Goal: Task Accomplishment & Management: Complete application form

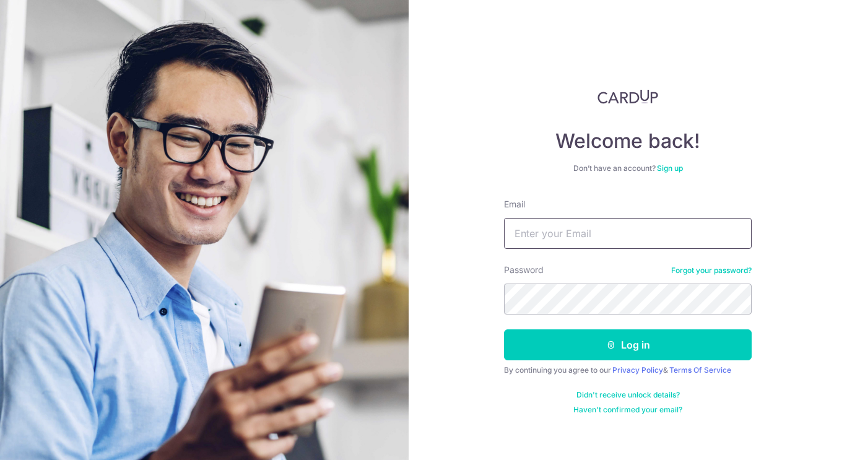
click at [600, 228] on input "Email" at bounding box center [628, 233] width 248 height 31
type input "[EMAIL_ADDRESS][DOMAIN_NAME]"
click at [504, 329] on button "Log in" at bounding box center [628, 344] width 248 height 31
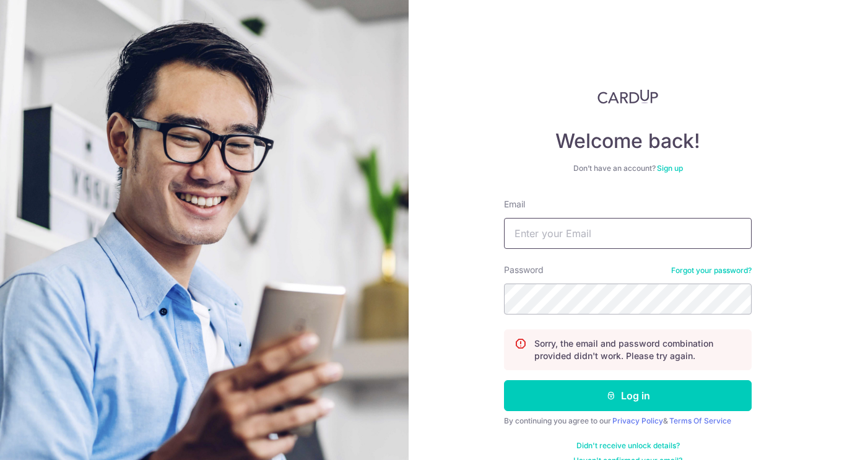
drag, startPoint x: 596, startPoint y: 229, endPoint x: 555, endPoint y: 245, distance: 43.9
click at [555, 245] on input "Email" at bounding box center [628, 233] width 248 height 31
type input "[EMAIL_ADDRESS][DOMAIN_NAME]"
click at [571, 276] on div "Password Forgot your password?" at bounding box center [628, 289] width 248 height 51
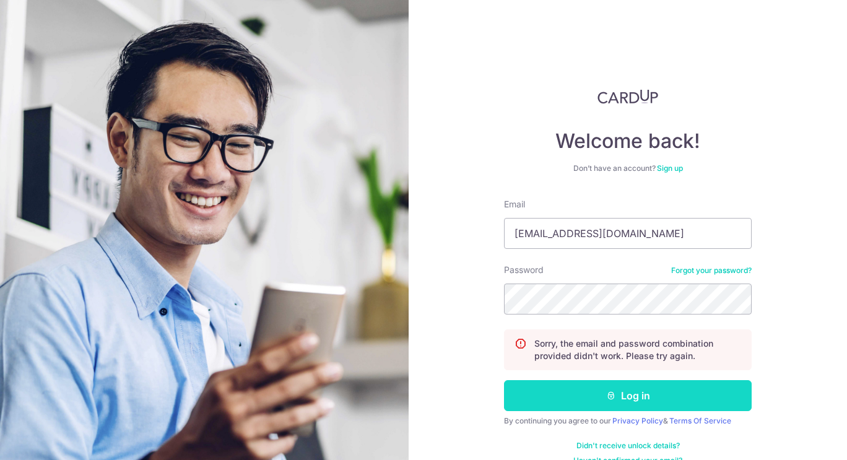
click at [543, 386] on button "Log in" at bounding box center [628, 395] width 248 height 31
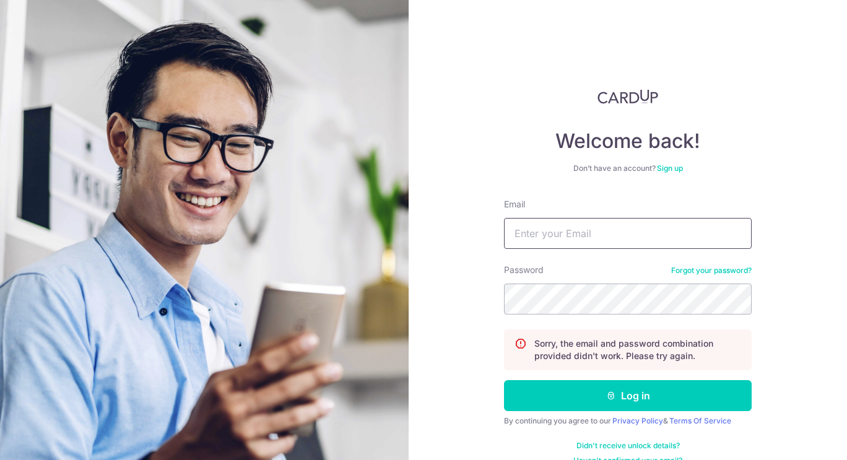
click at [593, 236] on input "Email" at bounding box center [628, 233] width 248 height 31
type input "[EMAIL_ADDRESS][DOMAIN_NAME]"
click at [504, 380] on button "Log in" at bounding box center [628, 395] width 248 height 31
click at [745, 214] on div "Email" at bounding box center [628, 223] width 248 height 51
click at [711, 214] on div "Email" at bounding box center [628, 223] width 248 height 51
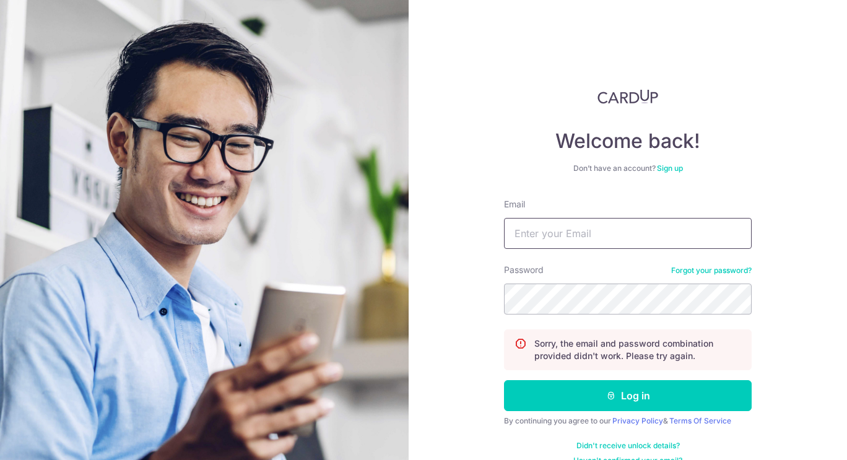
click at [706, 225] on input "Email" at bounding box center [628, 233] width 248 height 31
type input "[EMAIL_ADDRESS][DOMAIN_NAME]"
click at [719, 270] on link "Forgot your password?" at bounding box center [711, 271] width 80 height 10
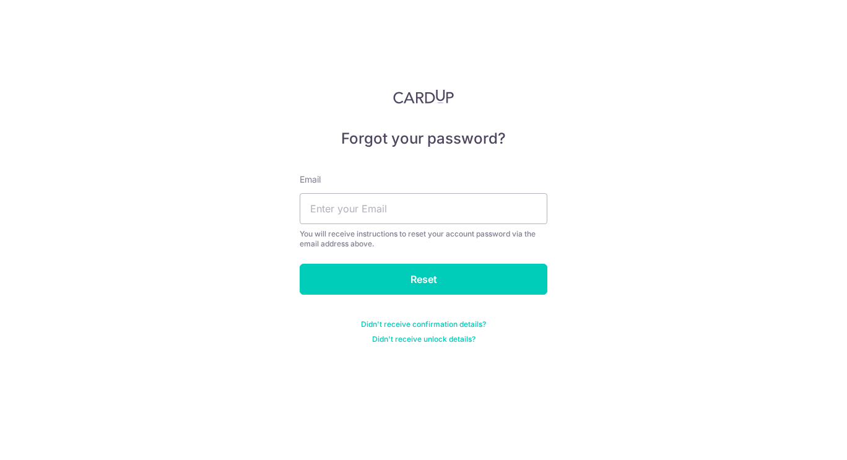
click at [504, 224] on div "Email You will receive instructions to reset your account password via the emai…" at bounding box center [424, 211] width 248 height 76
click at [504, 219] on input "text" at bounding box center [424, 208] width 248 height 31
type input "zpangzy@gmail.com"
click at [402, 297] on form "Email zpangzy@gmail.com You will receive instructions to reset your account pas…" at bounding box center [424, 251] width 248 height 186
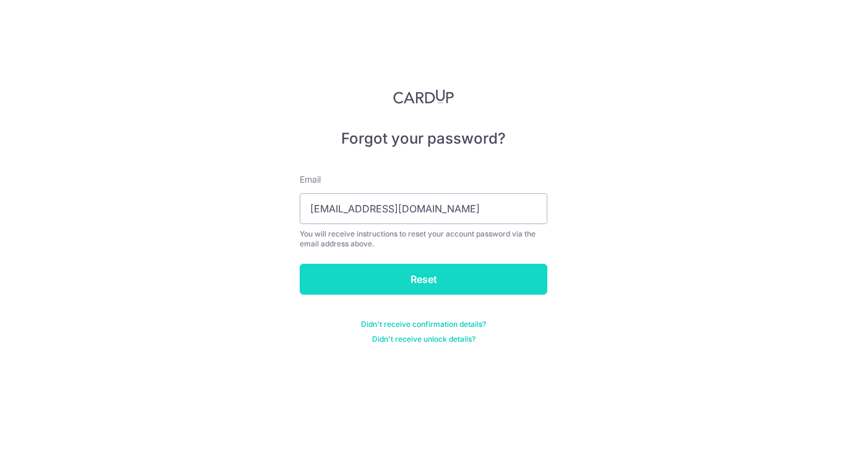
click at [404, 287] on input "Reset" at bounding box center [424, 279] width 248 height 31
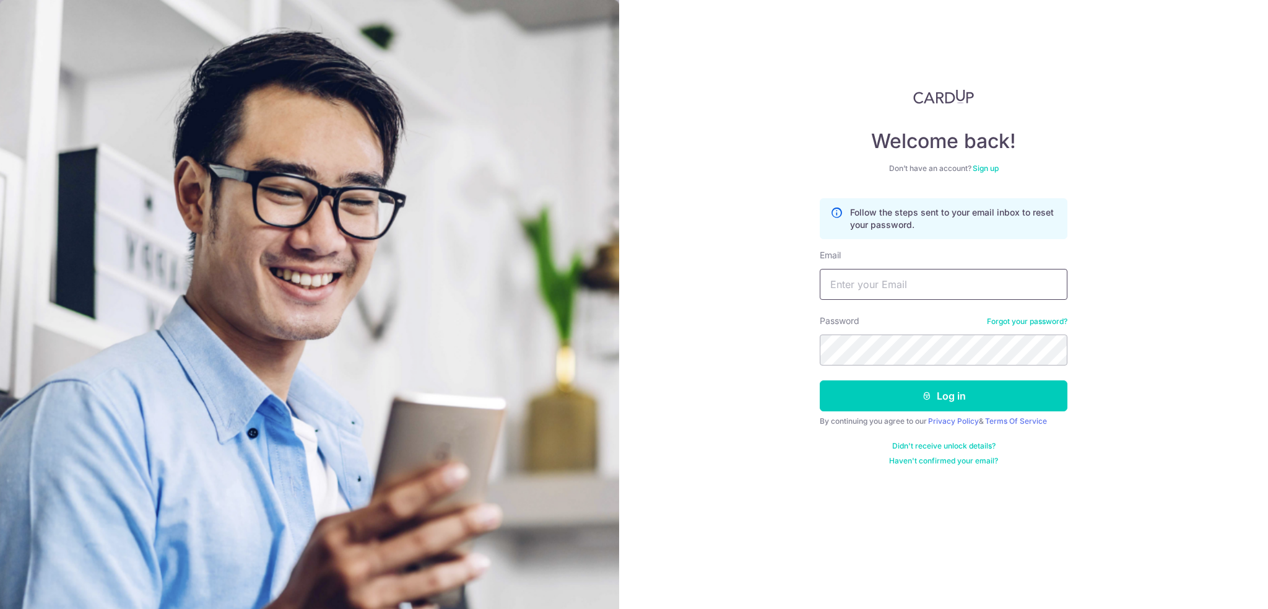
click at [846, 290] on input "Email" at bounding box center [944, 284] width 248 height 31
type input "zpangzy@gmail.com"
click at [820, 380] on button "Log in" at bounding box center [944, 395] width 248 height 31
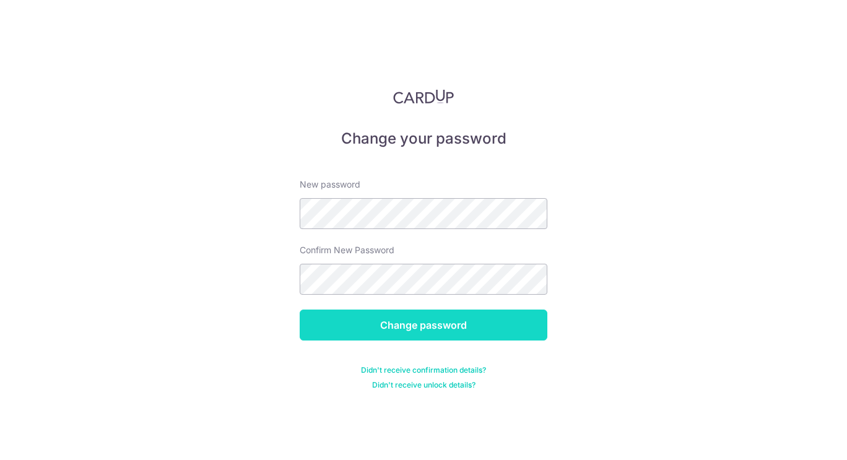
click at [392, 315] on input "Change password" at bounding box center [424, 325] width 248 height 31
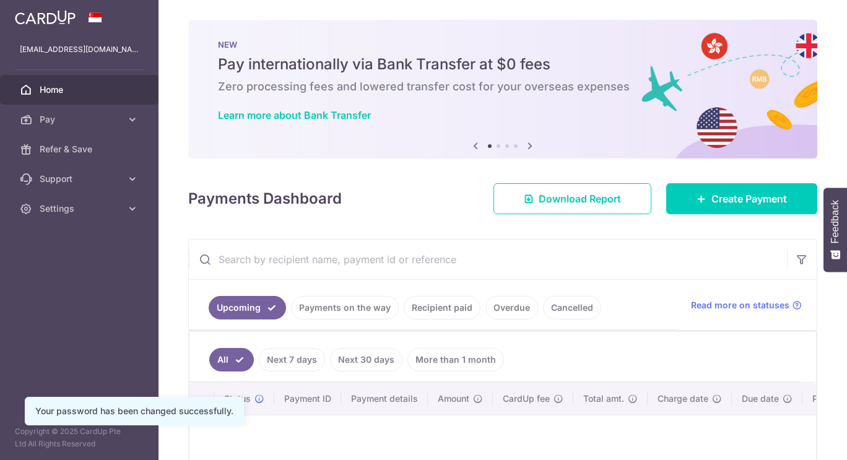
scroll to position [151, 0]
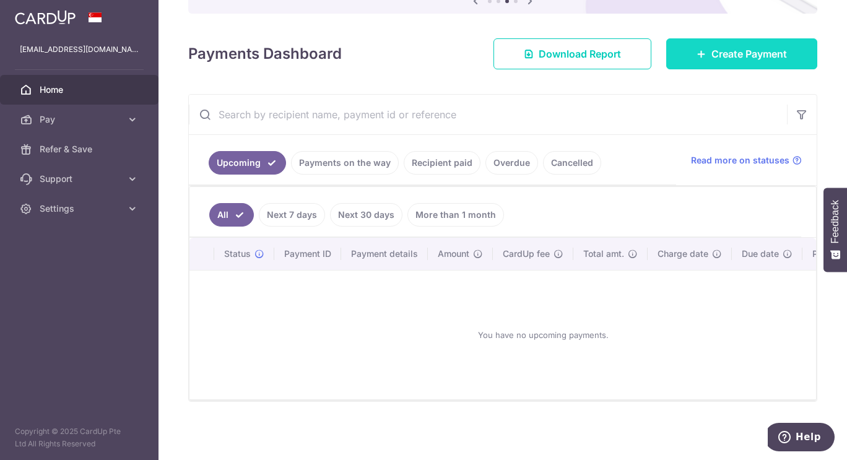
click at [718, 49] on span "Create Payment" at bounding box center [749, 53] width 76 height 15
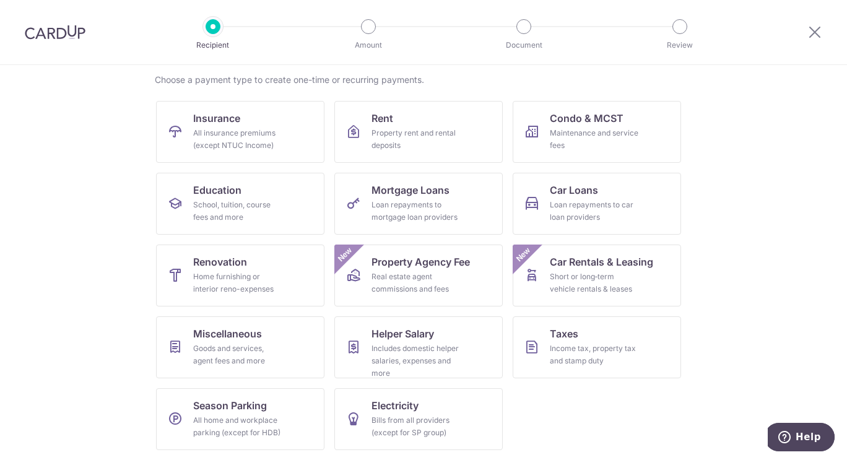
scroll to position [93, 0]
click at [222, 289] on div "Home furnishing or interior reno-expenses" at bounding box center [237, 283] width 89 height 25
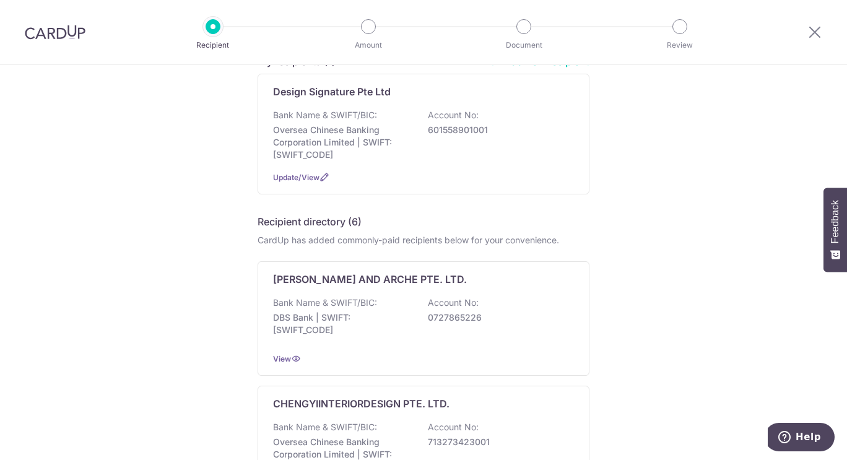
scroll to position [178, 0]
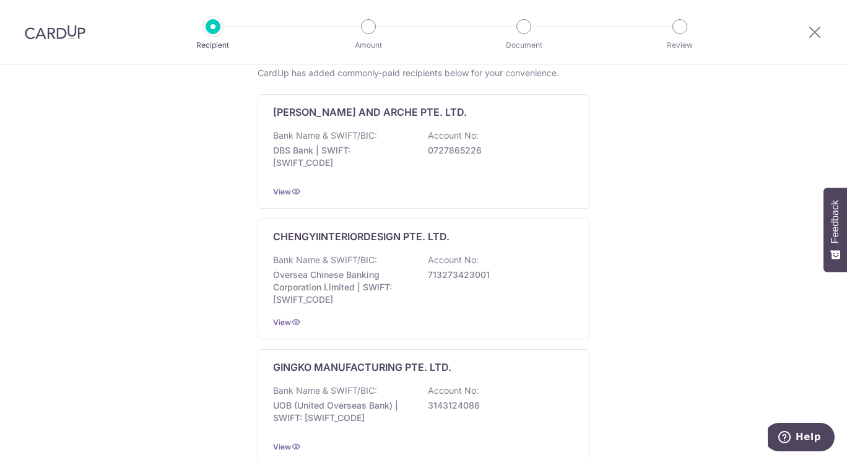
type input "`"
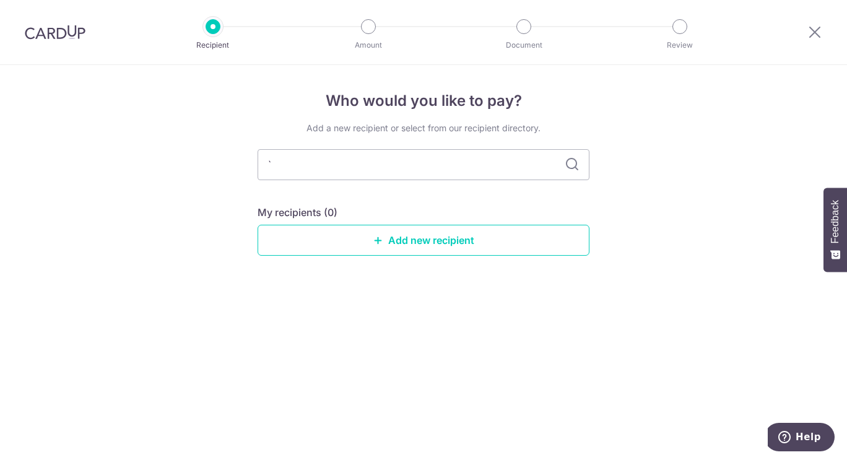
scroll to position [0, 0]
drag, startPoint x: 307, startPoint y: 172, endPoint x: 164, endPoint y: 150, distance: 144.7
click at [164, 150] on div "Who would you like to pay? Add a new recipient or select from our recipient dir…" at bounding box center [423, 262] width 847 height 395
type input "HFH"
click at [573, 170] on icon at bounding box center [572, 164] width 15 height 15
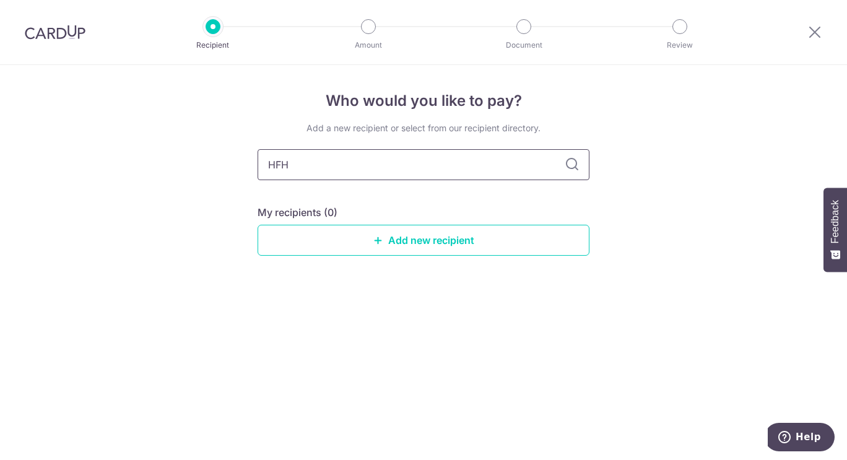
click at [574, 156] on input "HFH" at bounding box center [424, 164] width 332 height 31
click at [573, 162] on icon at bounding box center [572, 164] width 15 height 15
click at [428, 227] on link "Add new recipient" at bounding box center [424, 240] width 332 height 31
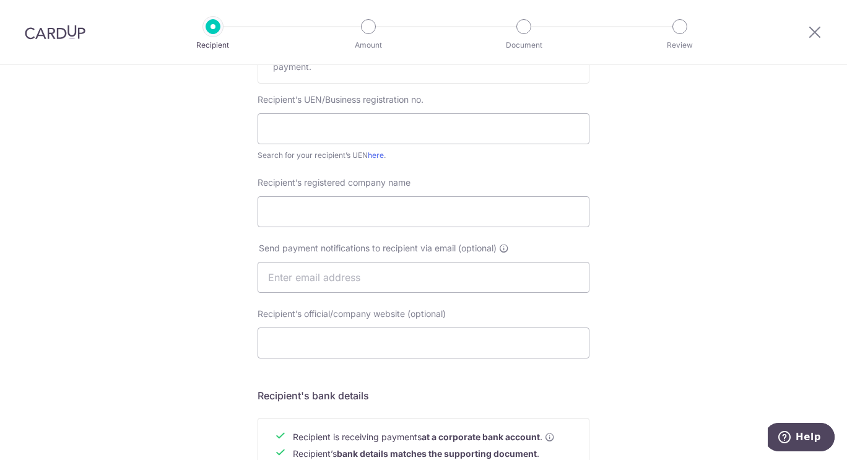
scroll to position [237, 0]
click at [367, 150] on div "Search for your recipient’s UEN here ." at bounding box center [424, 156] width 332 height 12
click at [370, 154] on link "here" at bounding box center [376, 155] width 16 height 9
click at [363, 116] on input "text" at bounding box center [424, 129] width 332 height 31
paste input "201500096C"
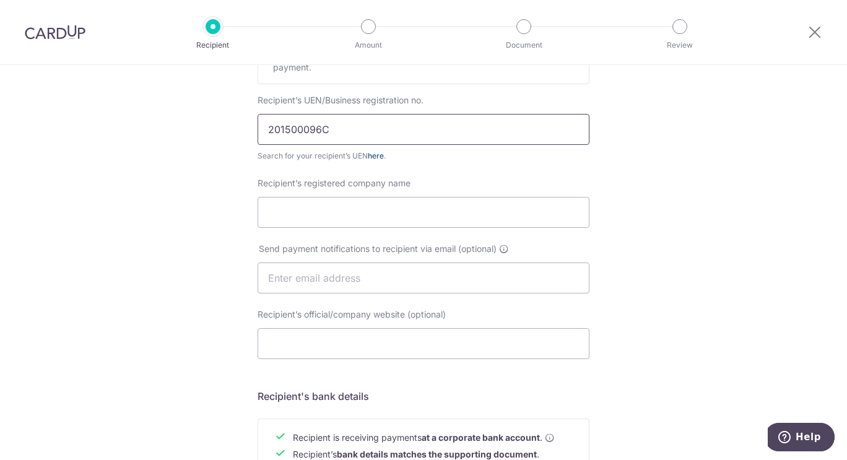
type input "201500096C"
click at [376, 157] on link "here" at bounding box center [376, 155] width 16 height 9
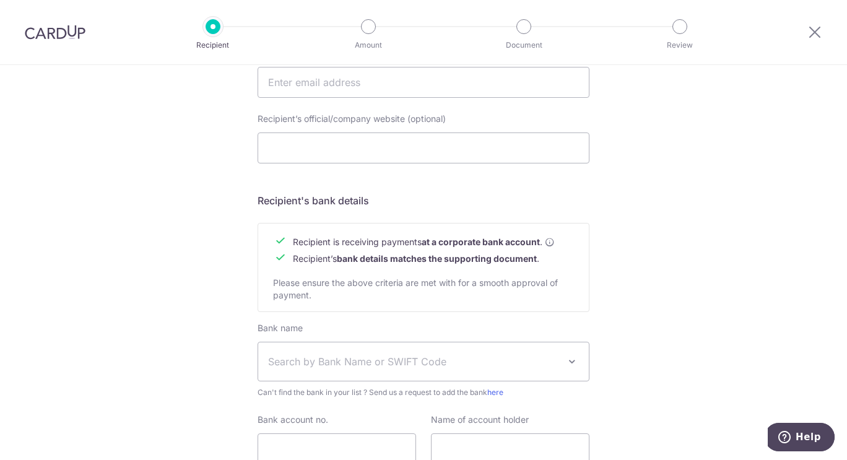
scroll to position [537, 0]
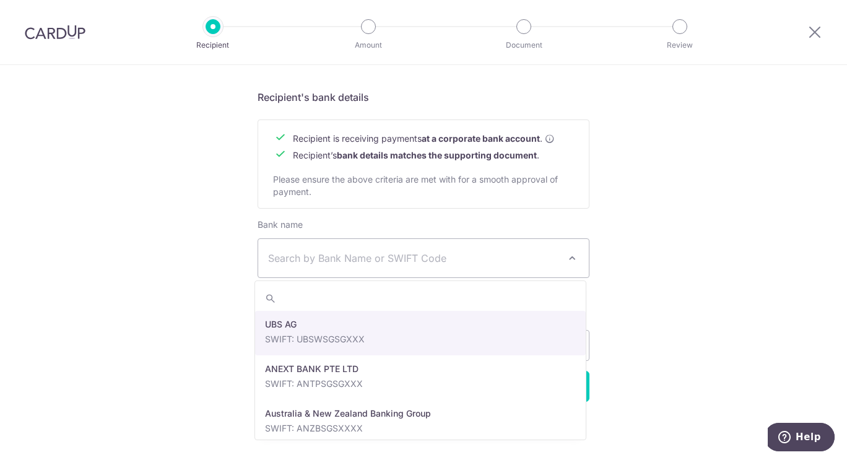
click at [393, 263] on span "Search by Bank Name or SWIFT Code" at bounding box center [413, 258] width 291 height 15
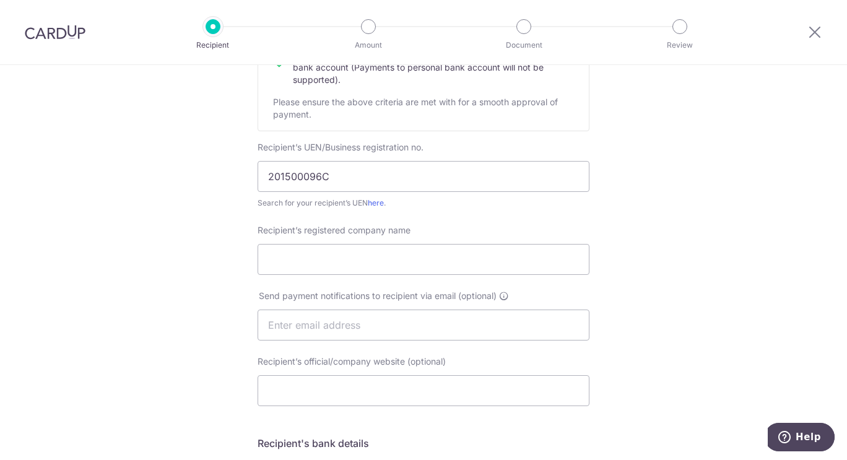
scroll to position [190, 0]
click at [449, 255] on input "Recipient’s registered company name" at bounding box center [424, 259] width 332 height 31
paste input "HFH DESIGN & BUILD PTE. LTD."
type input "HFH DESIGN & BUILD PTE. LTD."
click at [502, 326] on input "text" at bounding box center [424, 325] width 332 height 31
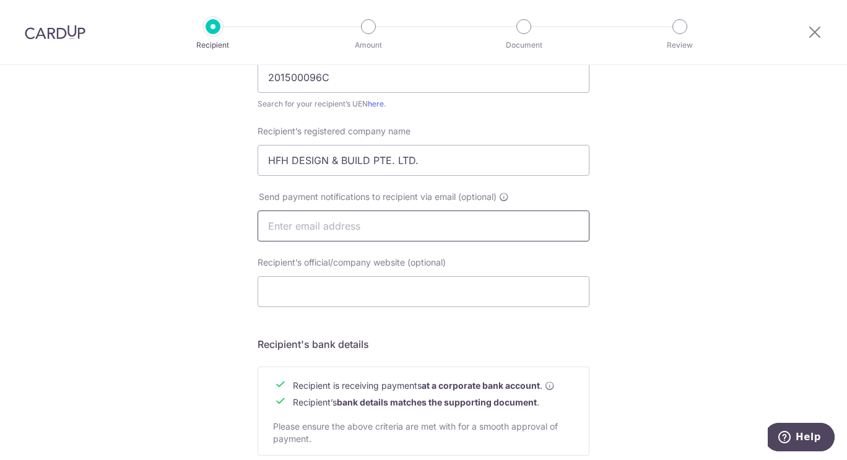
scroll to position [290, 0]
click at [529, 312] on div "Recipient’s official/company website (optional) Telephone" at bounding box center [423, 288] width 347 height 66
click at [525, 299] on input "Recipient’s official/company website (optional)" at bounding box center [424, 290] width 332 height 31
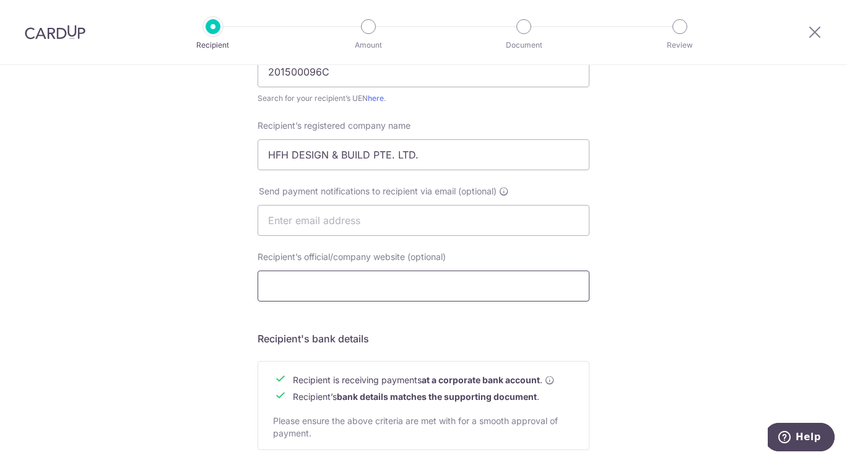
scroll to position [295, 0]
click at [330, 271] on input "Recipient’s official/company website (optional)" at bounding box center [424, 285] width 332 height 31
paste input "https://www.hfh.com.sg/"
type input "https://www.hfh.com.sg/"
click at [310, 219] on input "text" at bounding box center [424, 219] width 332 height 31
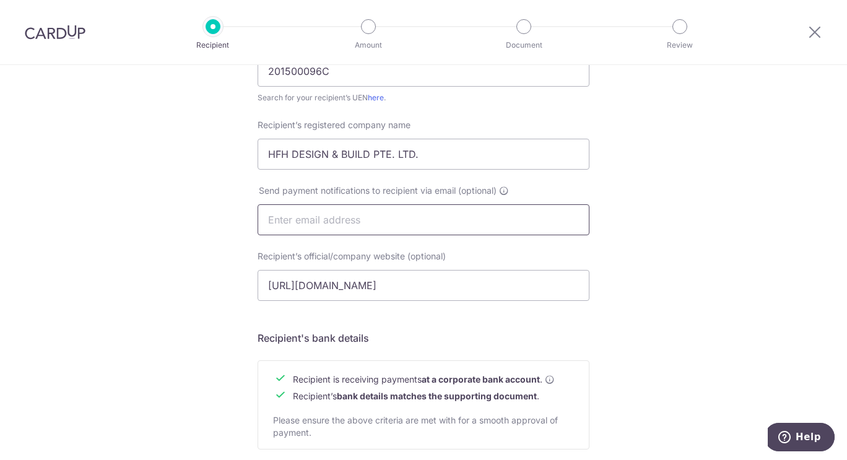
paste input "admin@hoongfattheng.com.sg"
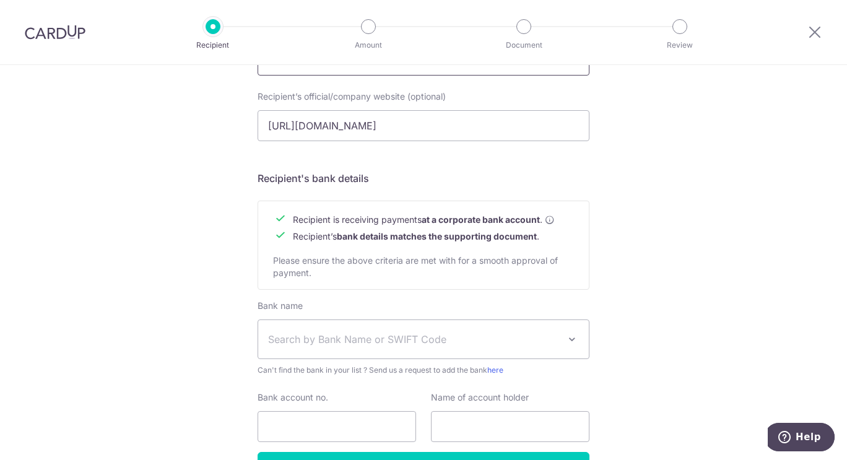
scroll to position [537, 0]
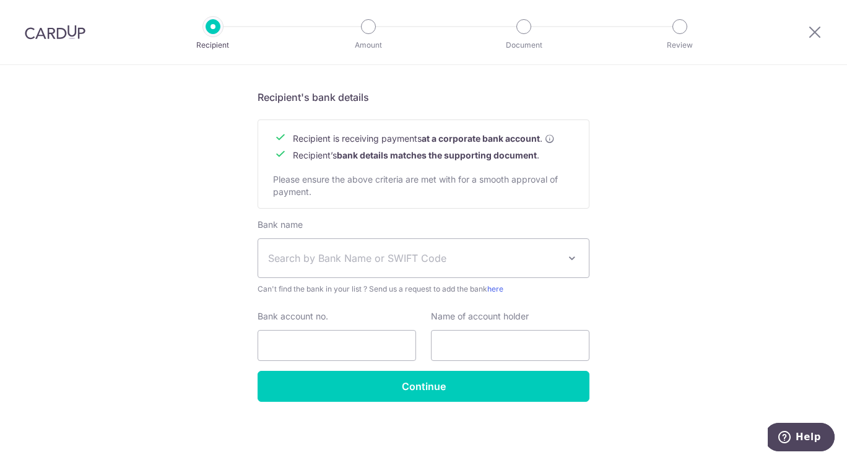
type input "admin@hoongfattheng.com.sg"
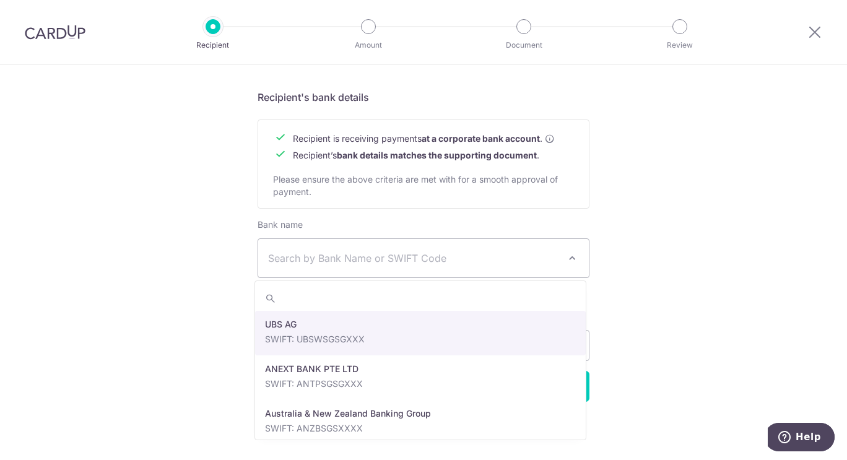
click at [501, 274] on span "Search by Bank Name or SWIFT Code" at bounding box center [423, 258] width 331 height 38
type input "DB"
select select "6"
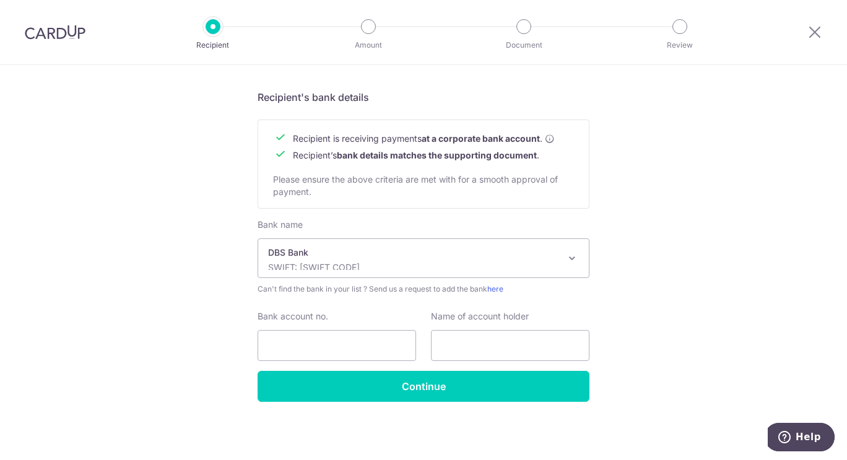
click at [490, 327] on div "Name of account holder" at bounding box center [510, 335] width 158 height 51
click at [381, 344] on input "Bank account no." at bounding box center [337, 345] width 158 height 31
click at [373, 347] on input "054904" at bounding box center [337, 345] width 158 height 31
type input "0549046990"
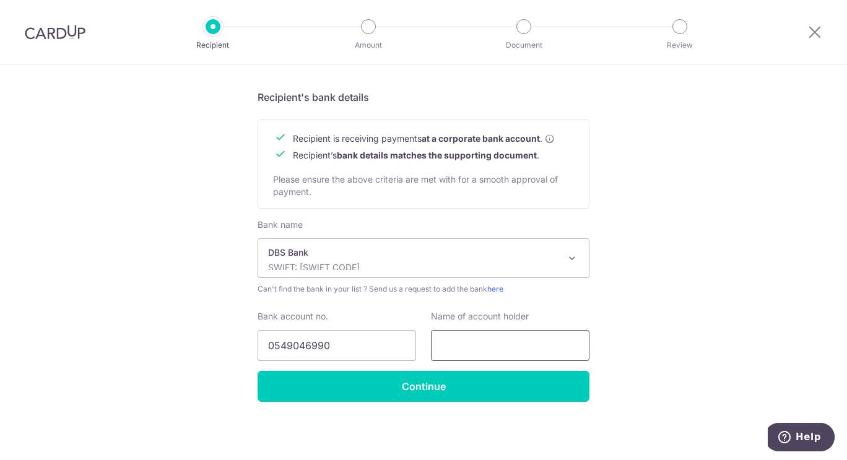
click at [459, 334] on input "text" at bounding box center [510, 345] width 158 height 31
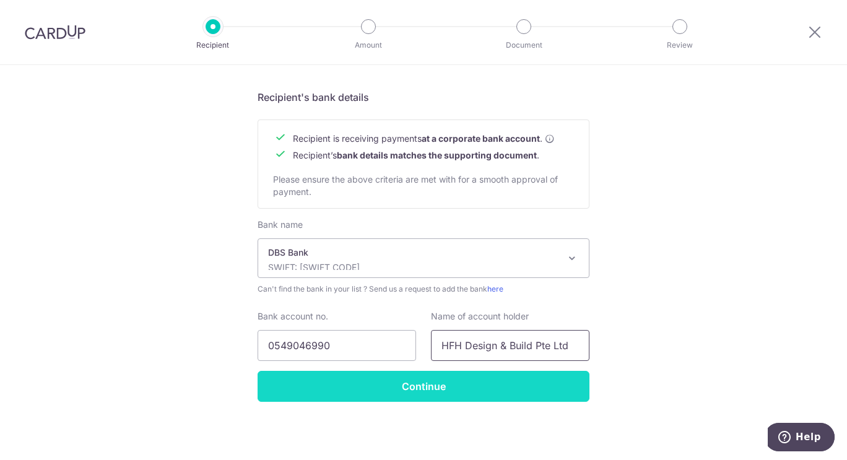
type input "HFH Design & Build Pte Ltd"
click at [440, 381] on input "Continue" at bounding box center [424, 386] width 332 height 31
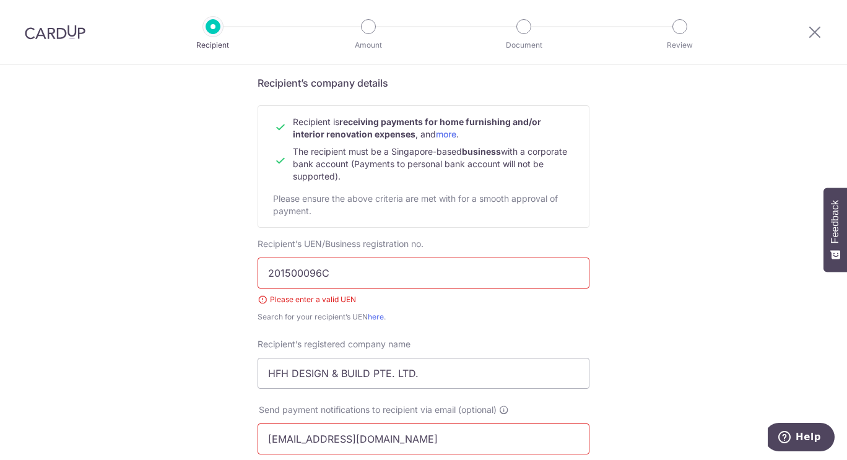
scroll to position [93, 0]
drag, startPoint x: 378, startPoint y: 269, endPoint x: 225, endPoint y: 219, distance: 161.5
click at [225, 219] on div "Who would you like to pay? Your recipient does not need a CardUp account to rec…" at bounding box center [423, 455] width 847 height 966
drag, startPoint x: 336, startPoint y: 261, endPoint x: 207, endPoint y: 255, distance: 128.9
click at [207, 255] on div "Who would you like to pay? Your recipient does not need a CardUp account to rec…" at bounding box center [423, 455] width 847 height 966
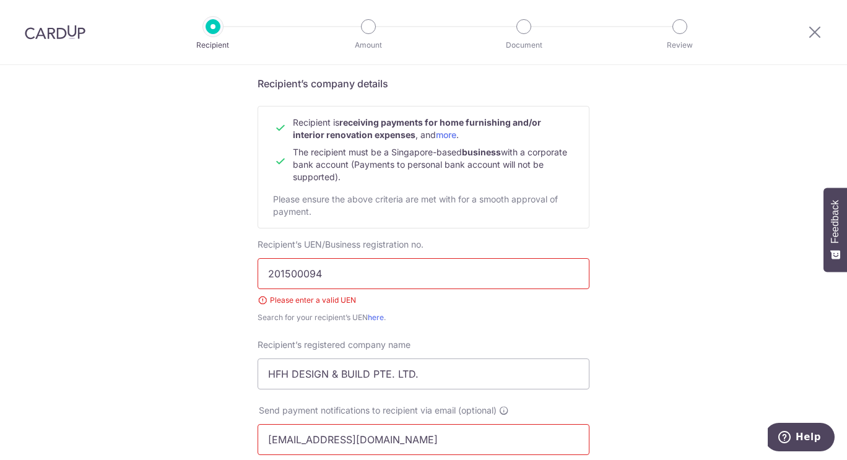
paste input "201500096C"
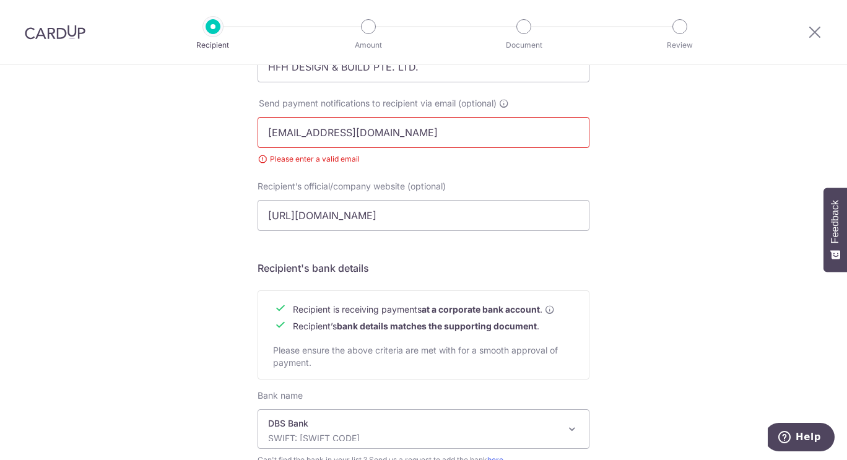
scroll to position [400, 0]
type input "201500096C"
drag, startPoint x: 437, startPoint y: 144, endPoint x: 71, endPoint y: 108, distance: 368.2
click at [71, 108] on div "Who would you like to pay? Your recipient does not need a CardUp account to rec…" at bounding box center [423, 148] width 847 height 966
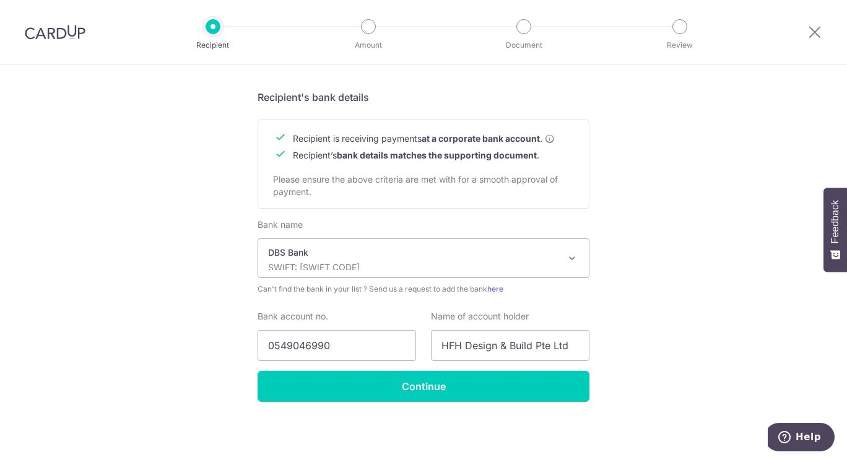
scroll to position [571, 0]
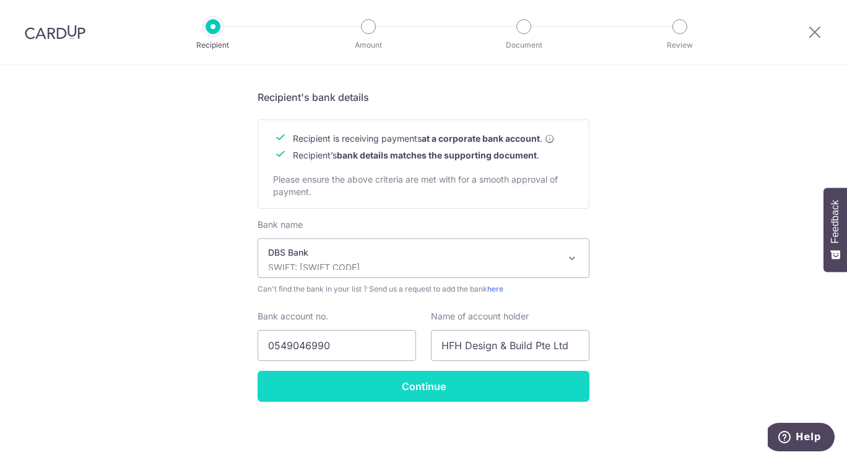
click at [352, 391] on input "Continue" at bounding box center [424, 386] width 332 height 31
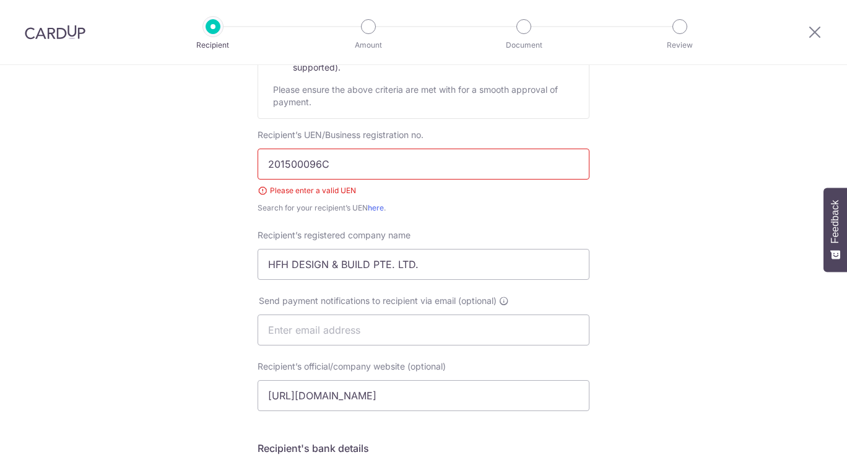
scroll to position [199, 0]
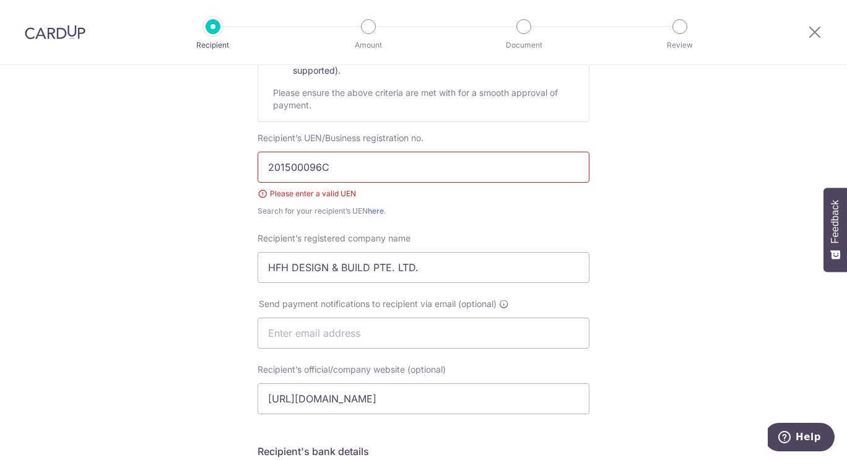
click at [375, 204] on div "Recipient’s UEN/Business registration no. 201500096C Please enter a valid UEN S…" at bounding box center [424, 174] width 332 height 85
click at [375, 209] on link "here" at bounding box center [376, 210] width 16 height 9
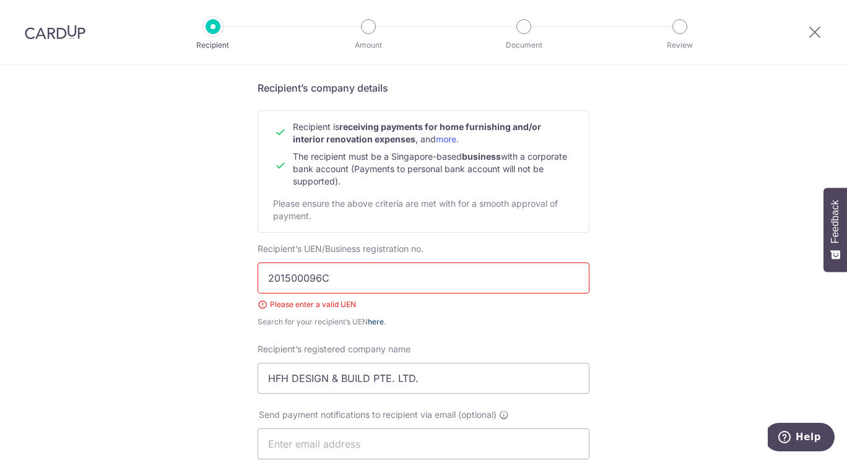
scroll to position [0, 0]
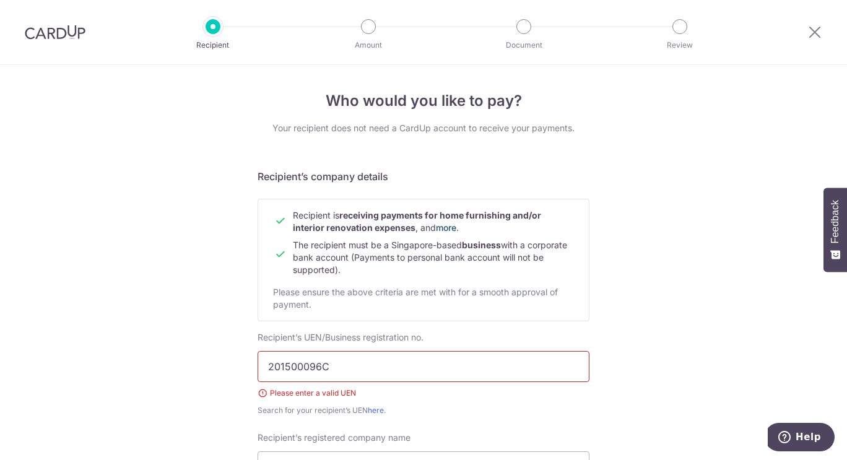
click at [442, 231] on link "more" at bounding box center [446, 227] width 20 height 11
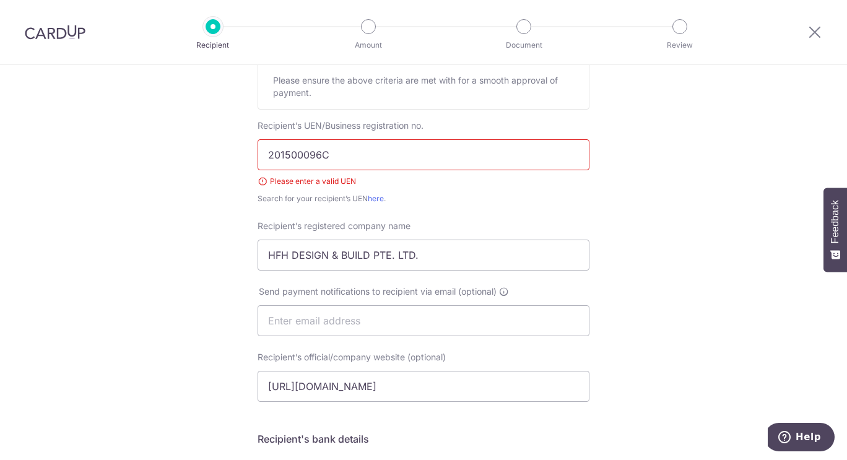
scroll to position [212, 0]
click at [459, 254] on input "HFH DESIGN & BUILD PTE. LTD." at bounding box center [424, 254] width 332 height 31
click at [609, 221] on div "Who would you like to pay? Your recipient does not need a CardUp account to rec…" at bounding box center [423, 327] width 847 height 948
click at [390, 257] on input "HFH DESIGN & BUILD PTE. LTD" at bounding box center [424, 254] width 332 height 31
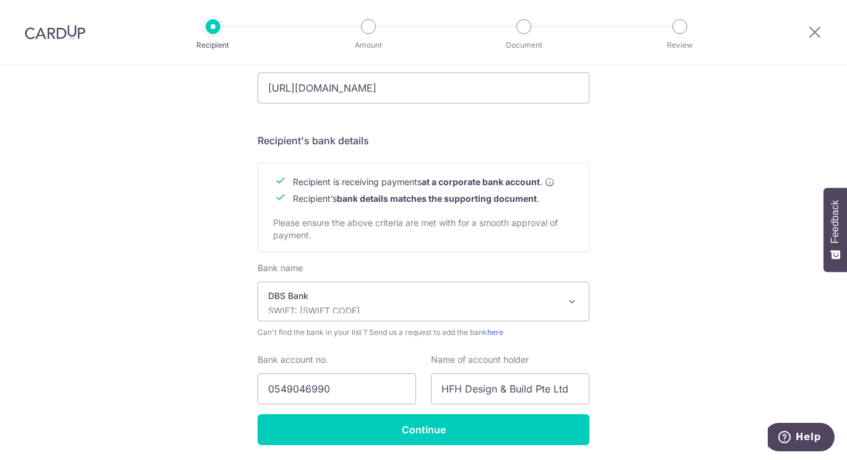
scroll to position [554, 0]
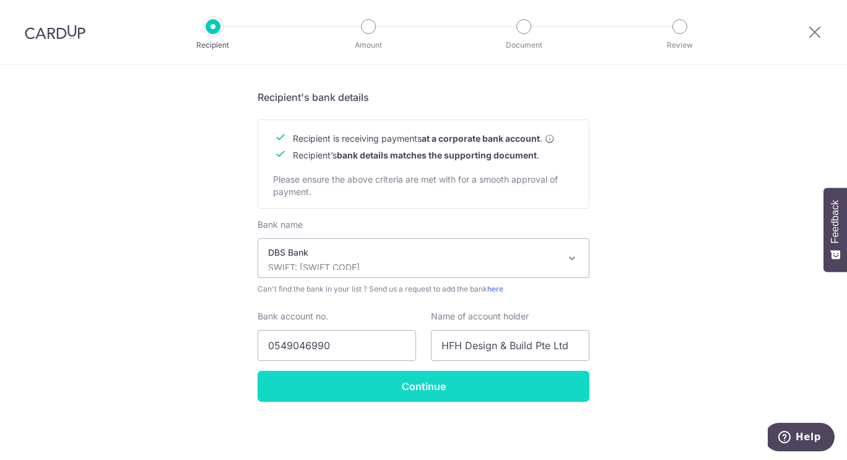
type input "HFH DESIGN & BUILD PTE LTD"
click at [434, 383] on input "Continue" at bounding box center [424, 386] width 332 height 31
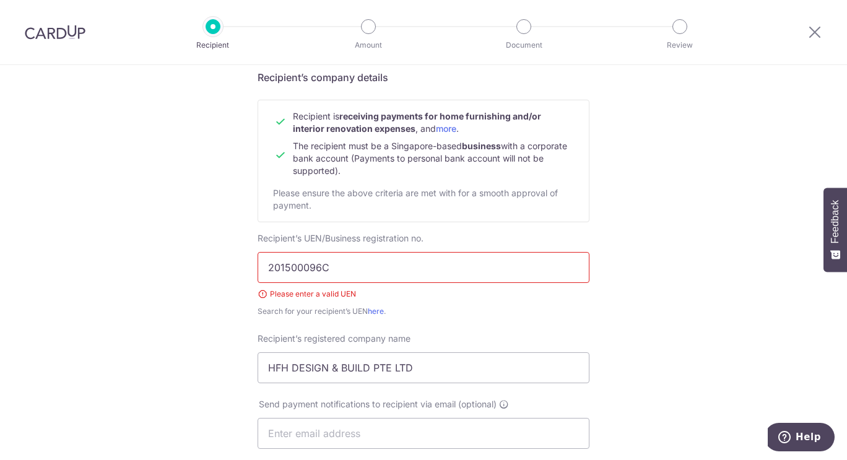
scroll to position [99, 0]
drag, startPoint x: 330, startPoint y: 259, endPoint x: 201, endPoint y: 253, distance: 129.5
click at [201, 253] on div "Who would you like to pay? Your recipient does not need a CardUp account to rec…" at bounding box center [423, 440] width 847 height 948
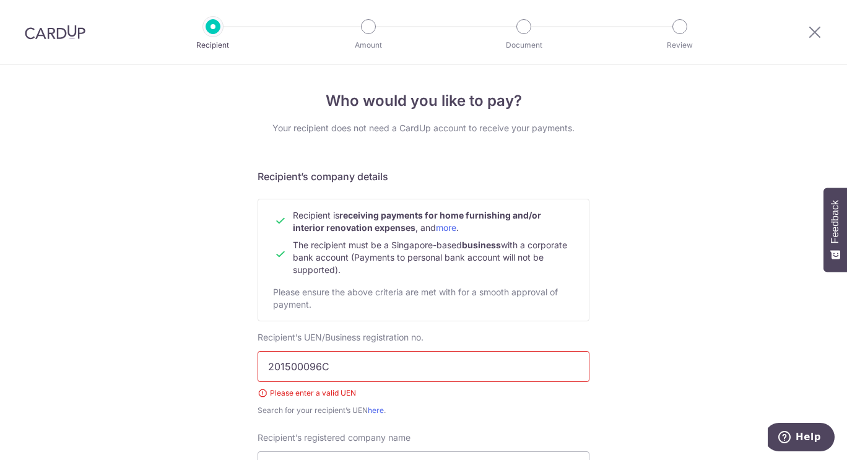
click at [64, 27] on img at bounding box center [55, 32] width 61 height 15
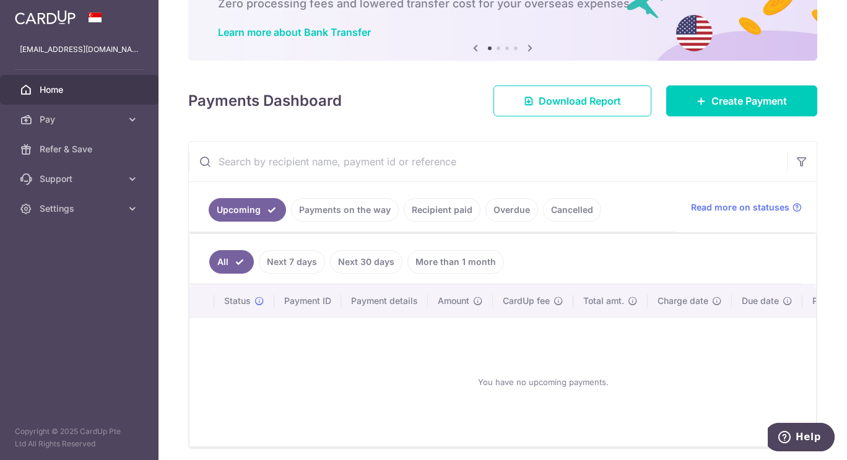
scroll to position [85, 0]
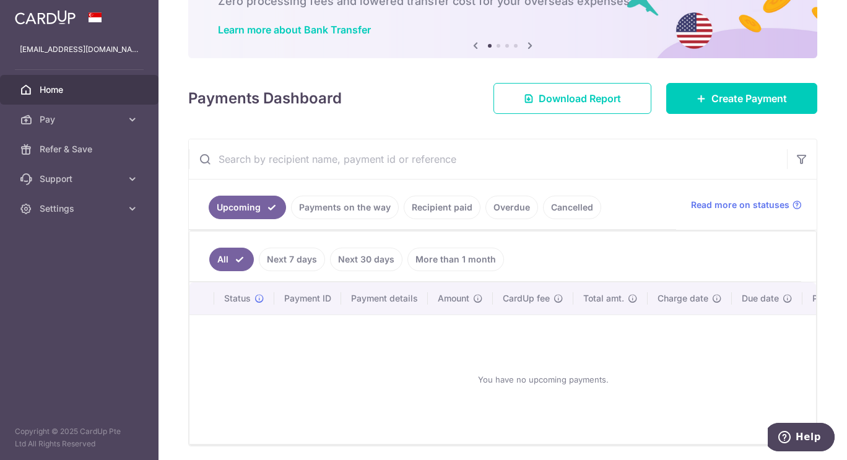
click at [463, 269] on link "More than 1 month" at bounding box center [455, 260] width 97 height 24
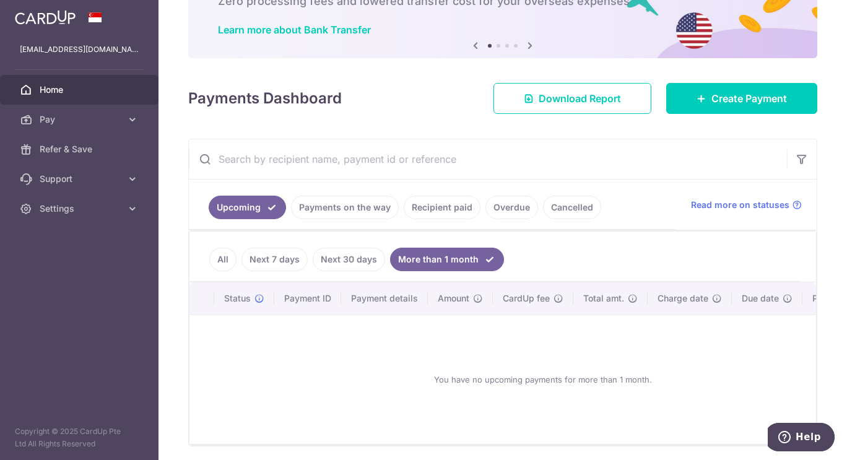
click at [448, 201] on link "Recipient paid" at bounding box center [442, 208] width 77 height 24
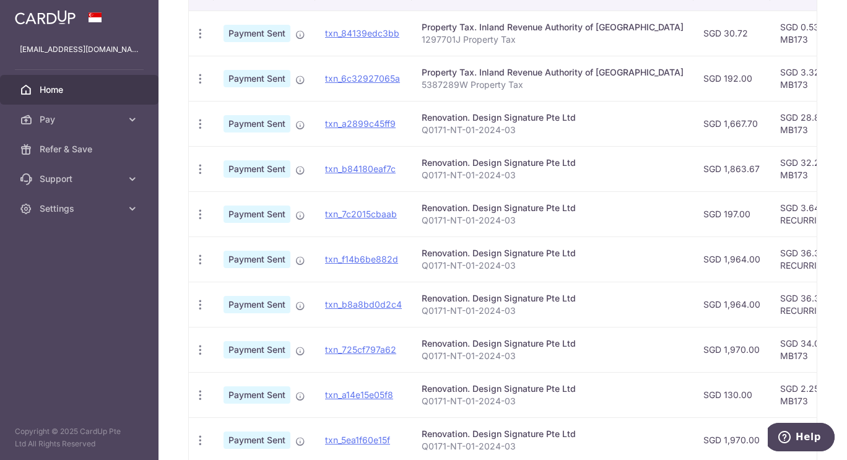
scroll to position [338, 0]
click at [201, 40] on icon "button" at bounding box center [200, 33] width 13 height 13
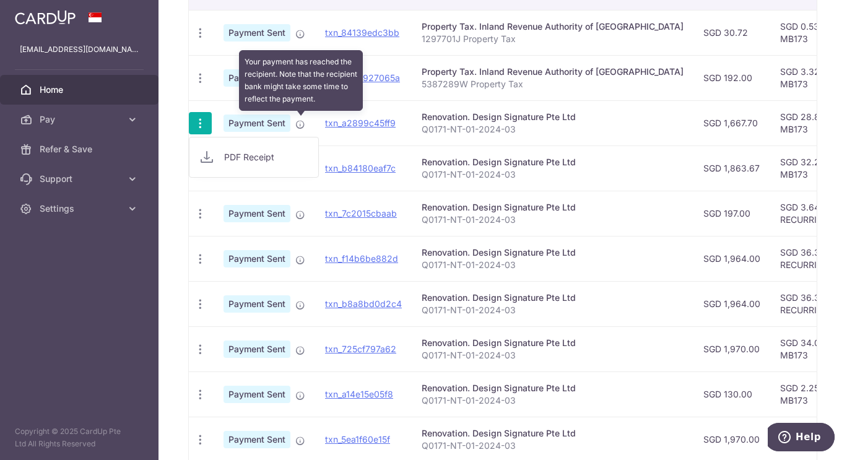
click at [302, 123] on icon at bounding box center [300, 124] width 10 height 10
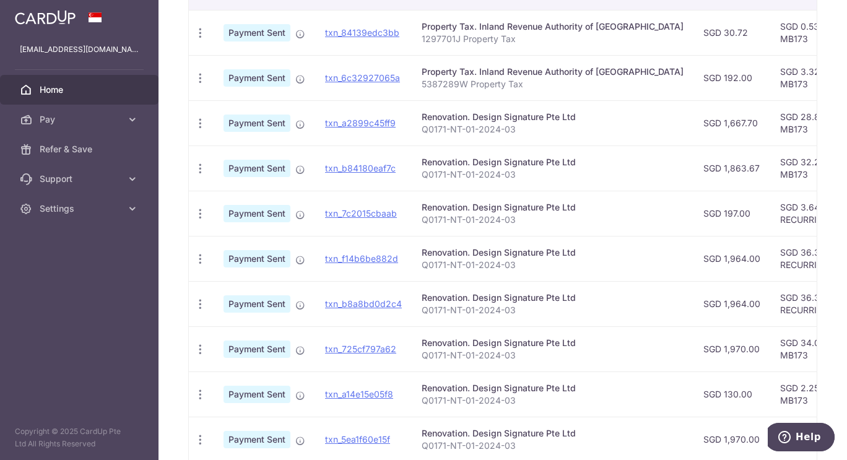
click at [378, 129] on td "txn_a2899c45ff9 Download Payment Receipt" at bounding box center [363, 122] width 97 height 45
click at [381, 122] on link "txn_a2899c45ff9" at bounding box center [360, 123] width 71 height 11
click at [263, 117] on span "Payment Sent" at bounding box center [256, 123] width 67 height 17
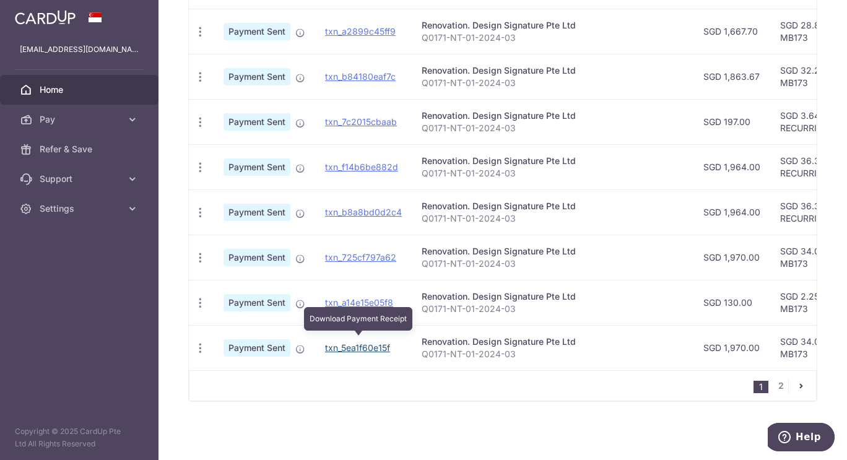
click at [368, 342] on link "txn_5ea1f60e15f" at bounding box center [357, 347] width 65 height 11
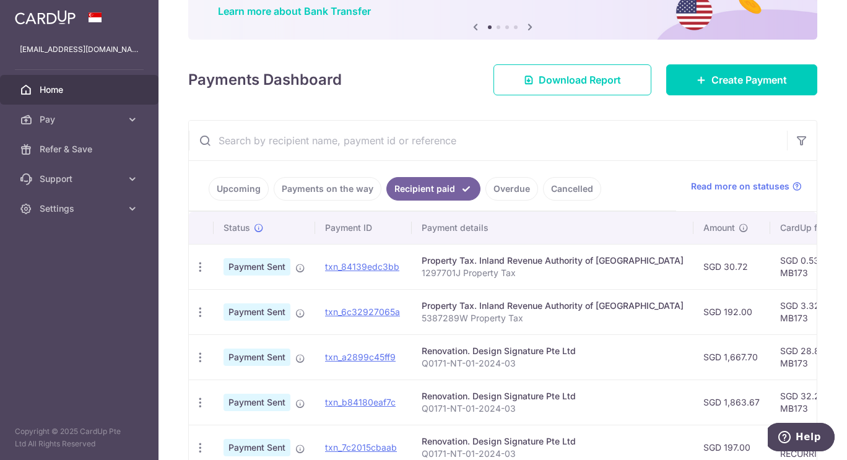
scroll to position [105, 0]
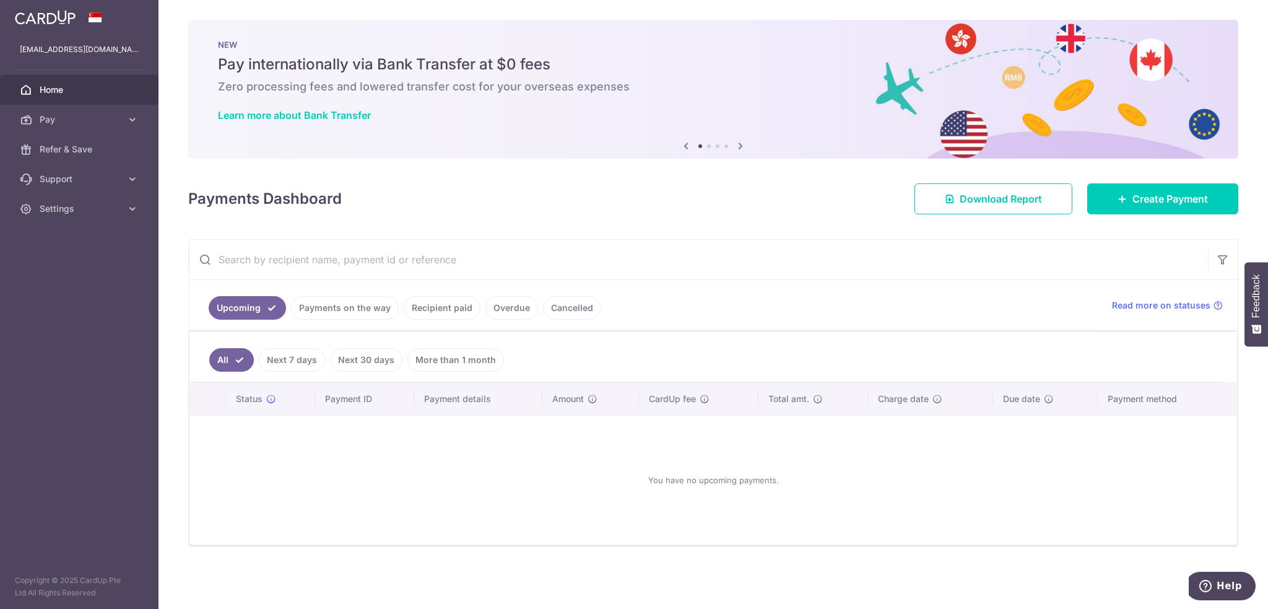
click at [119, 187] on link "Support" at bounding box center [79, 179] width 158 height 30
click at [89, 240] on span "Contact Us" at bounding box center [81, 238] width 82 height 12
